Goal: Navigation & Orientation: Find specific page/section

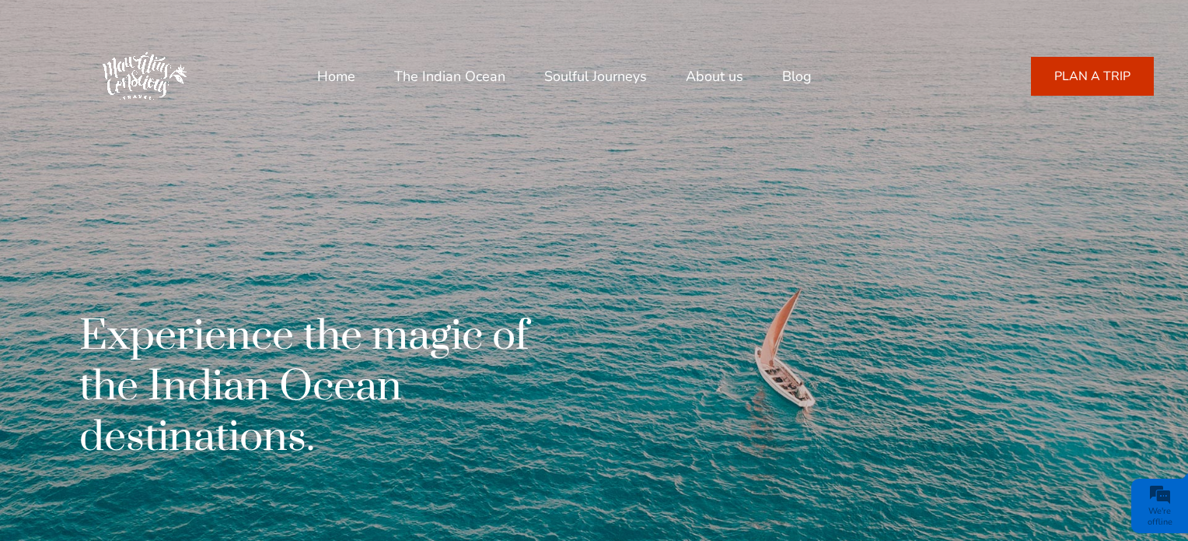
click at [600, 77] on link "Soulful Journeys" at bounding box center [595, 76] width 103 height 37
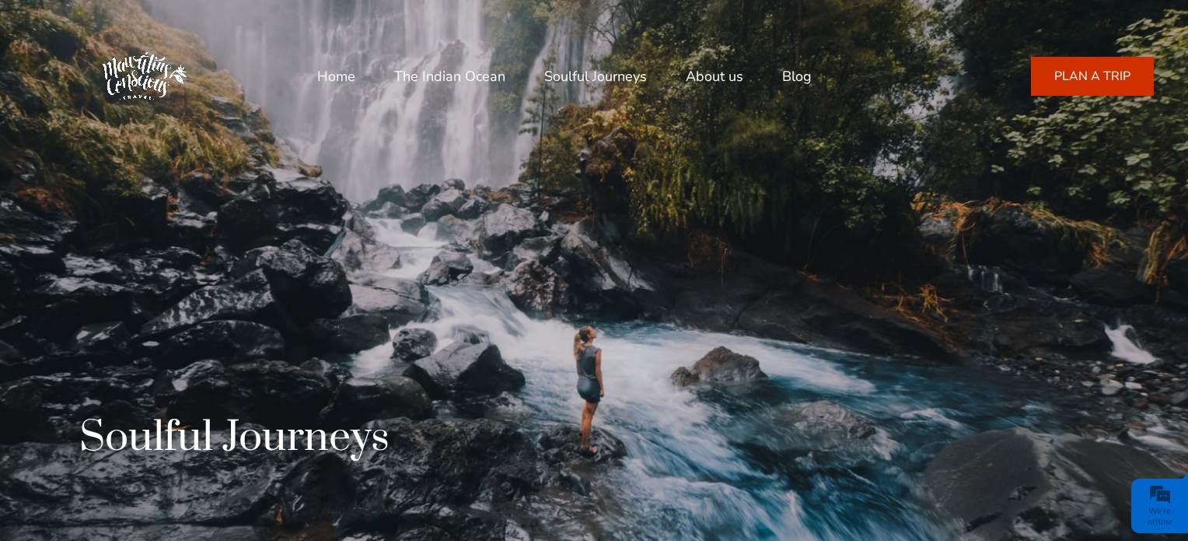
click at [454, 75] on link "The Indian Ocean" at bounding box center [449, 76] width 111 height 37
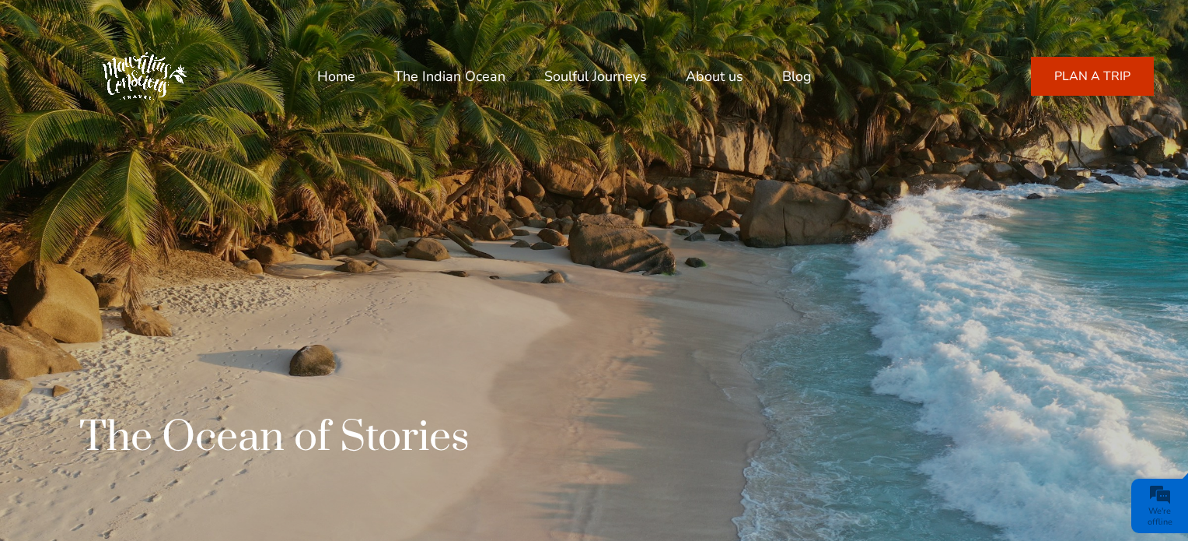
click at [807, 76] on link "Blog" at bounding box center [797, 76] width 30 height 37
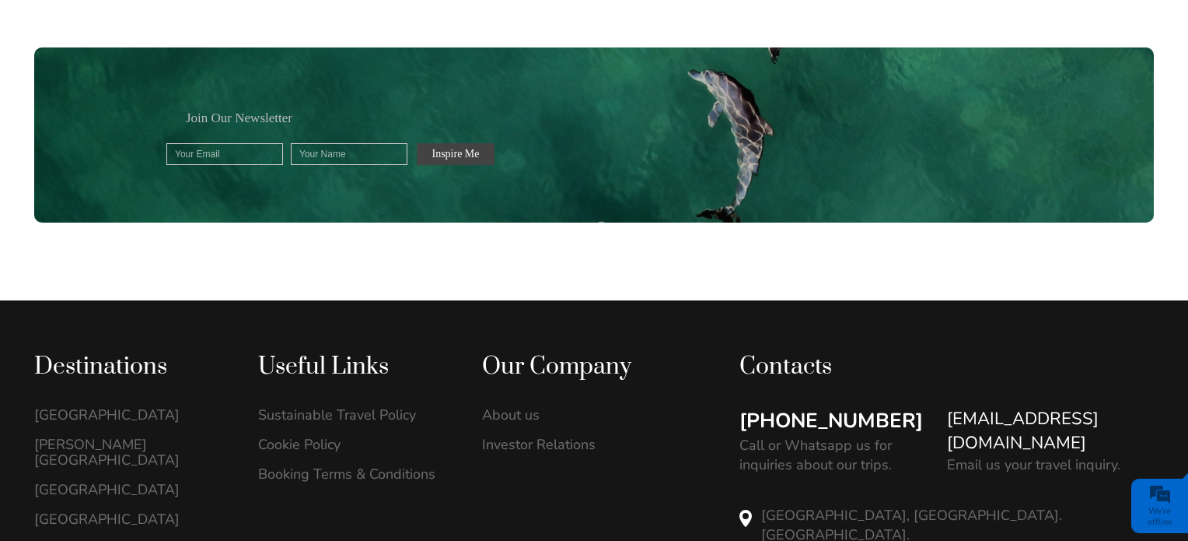
scroll to position [1863, 0]
